Goal: Entertainment & Leisure: Consume media (video, audio)

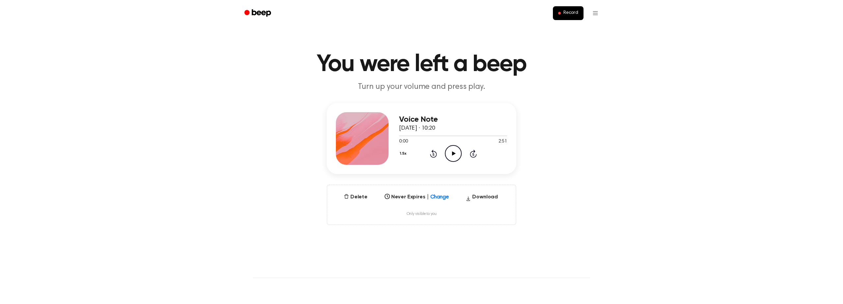
click at [436, 196] on div "Select..." at bounding box center [410, 195] width 57 height 8
drag, startPoint x: 417, startPoint y: 242, endPoint x: 414, endPoint y: 238, distance: 5.4
click at [417, 242] on div "[DATE]" at bounding box center [416, 245] width 69 height 12
click at [436, 194] on div "Select..." at bounding box center [410, 195] width 57 height 8
click at [417, 247] on div "[DATE]" at bounding box center [416, 245] width 69 height 12
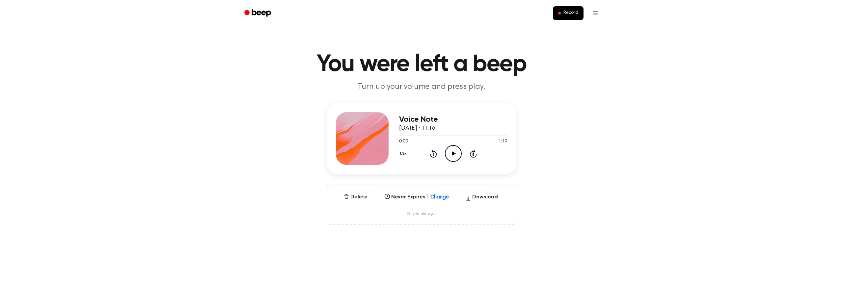
click at [443, 196] on icon at bounding box center [445, 195] width 7 height 7
click at [419, 244] on div "[DATE]" at bounding box center [416, 245] width 69 height 12
